Goal: Information Seeking & Learning: Learn about a topic

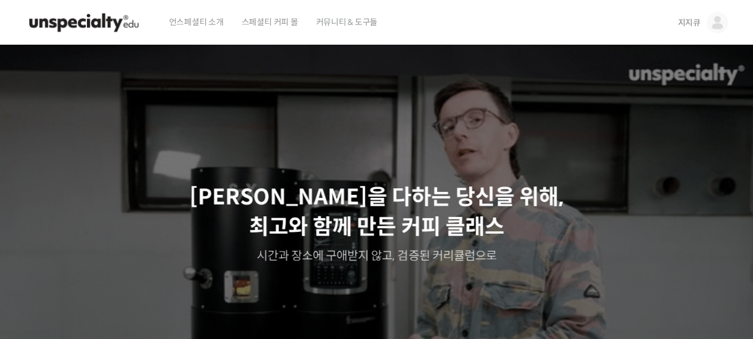
click at [202, 23] on span "언스페셜티 소개" at bounding box center [196, 21] width 55 height 45
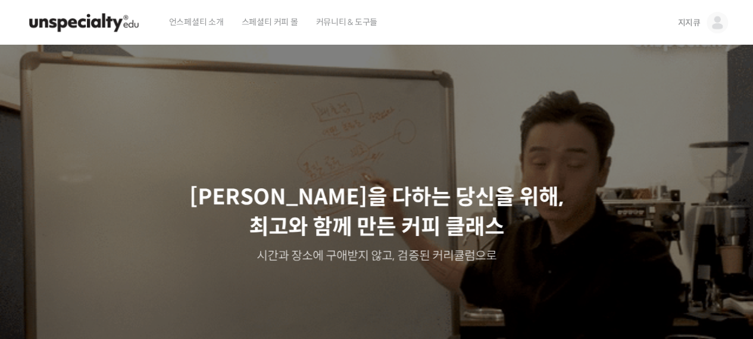
click at [94, 22] on img at bounding box center [84, 23] width 117 height 36
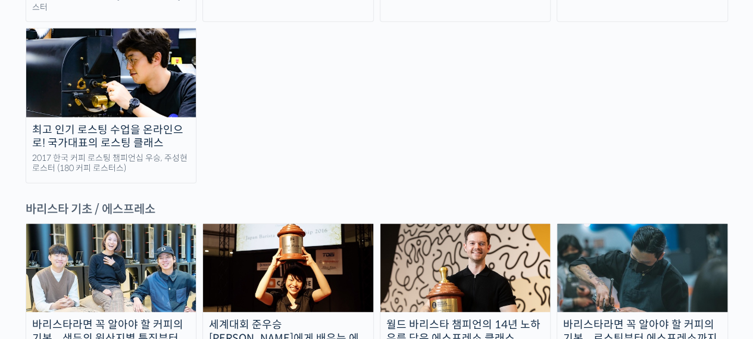
scroll to position [1488, 0]
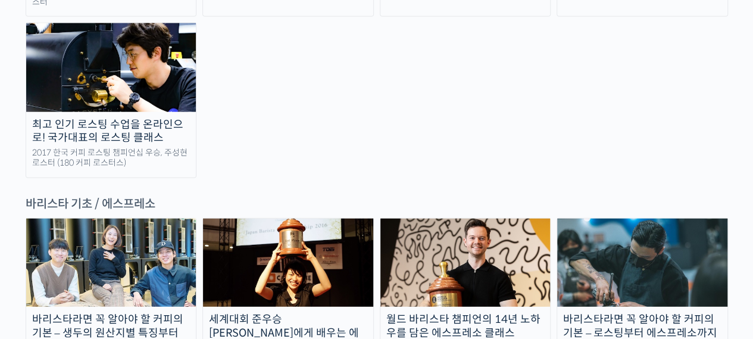
click at [113, 118] on div "최고 인기 로스팅 수업을 온라인으로! 국가대표의 로스팅 클래스" at bounding box center [111, 131] width 170 height 27
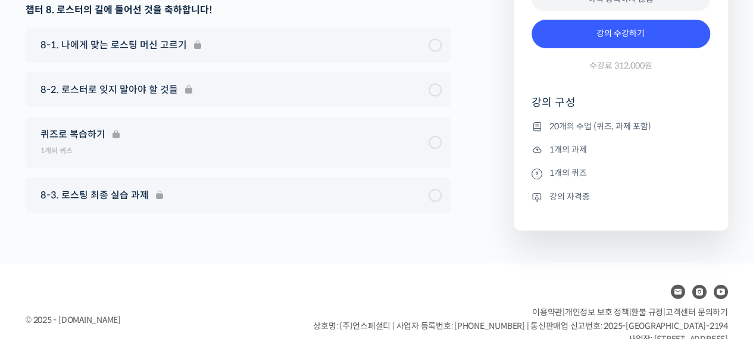
scroll to position [6640, 0]
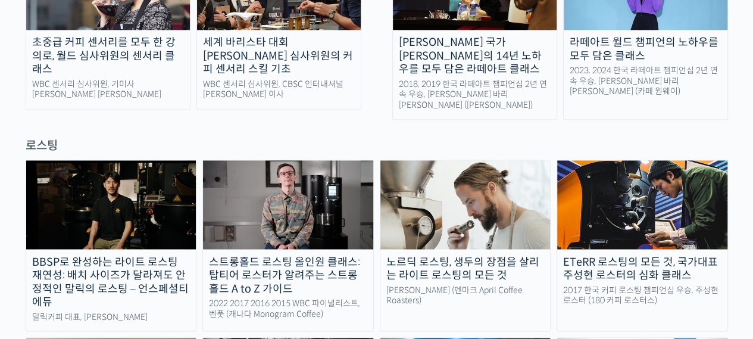
scroll to position [968, 0]
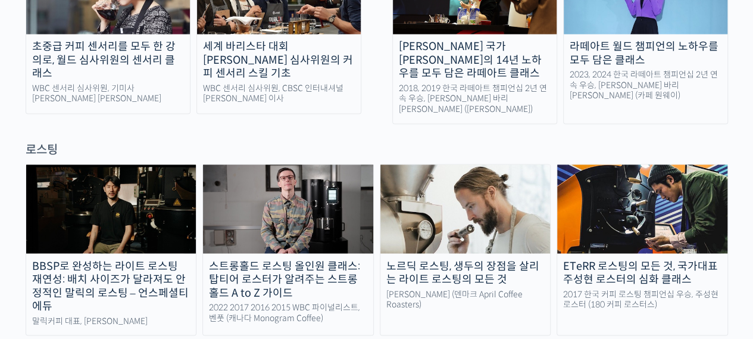
click at [651, 168] on img at bounding box center [642, 208] width 170 height 88
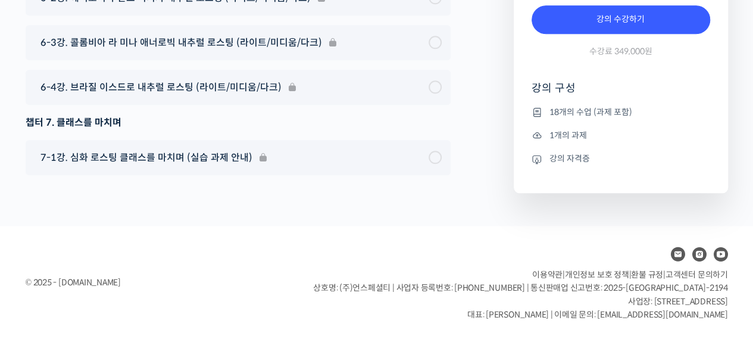
scroll to position [7434, 0]
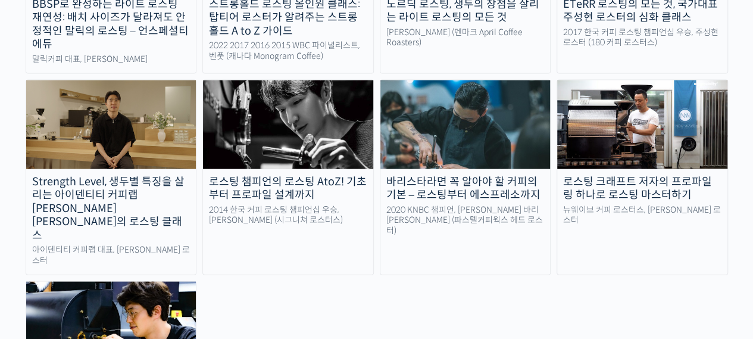
scroll to position [1232, 0]
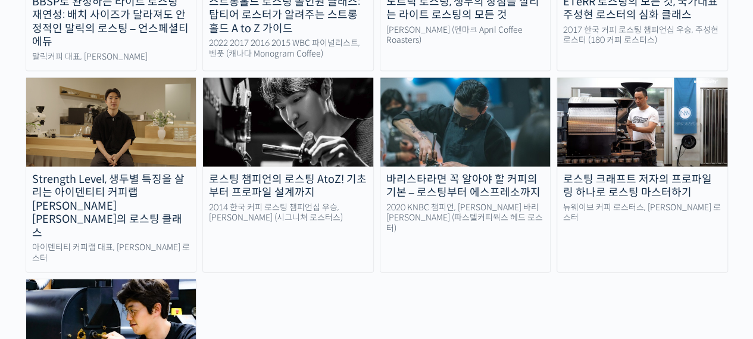
click at [62, 78] on img at bounding box center [111, 122] width 170 height 88
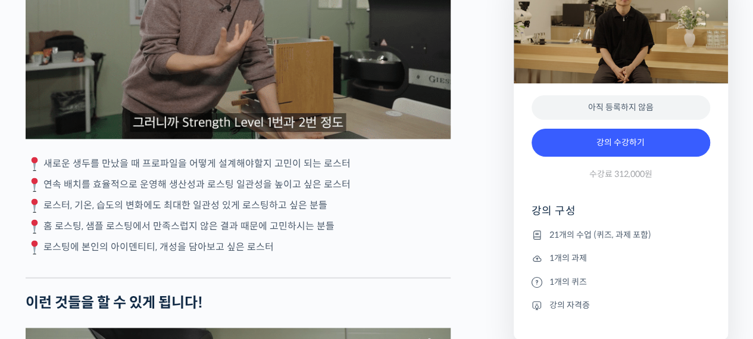
scroll to position [3214, 0]
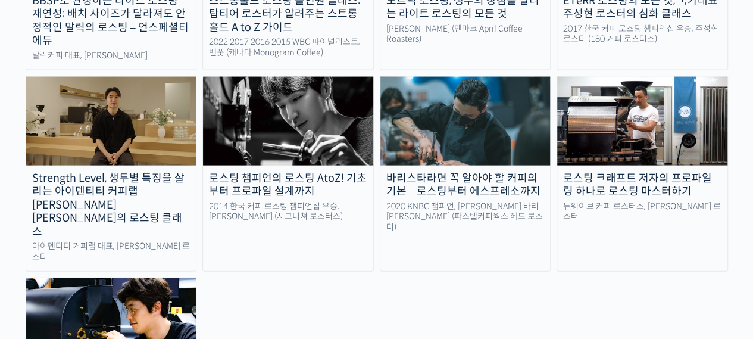
click at [51, 278] on img at bounding box center [111, 322] width 170 height 88
